Goal: Task Accomplishment & Management: Manage account settings

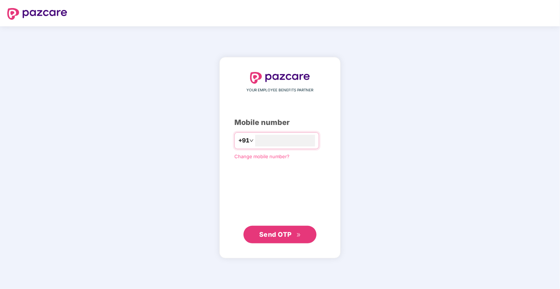
type input "**********"
click at [297, 235] on icon "double-right" at bounding box center [298, 234] width 5 height 5
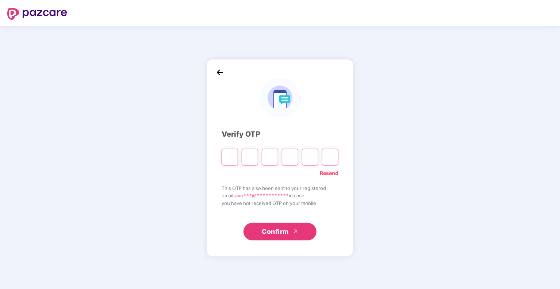
type input "*"
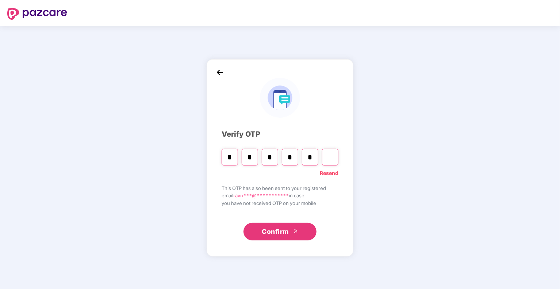
type input "*"
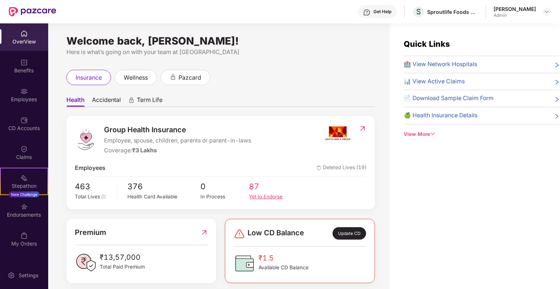
click at [257, 184] on span "87" at bounding box center [273, 186] width 49 height 12
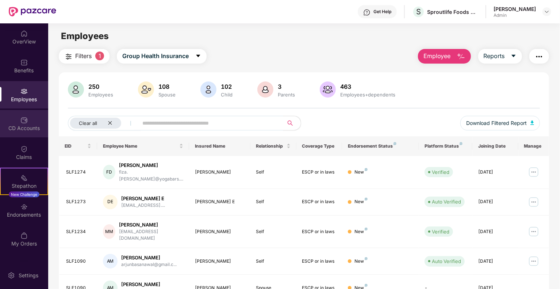
click at [20, 128] on div "CD Accounts" at bounding box center [24, 127] width 48 height 7
